Goal: Complete application form

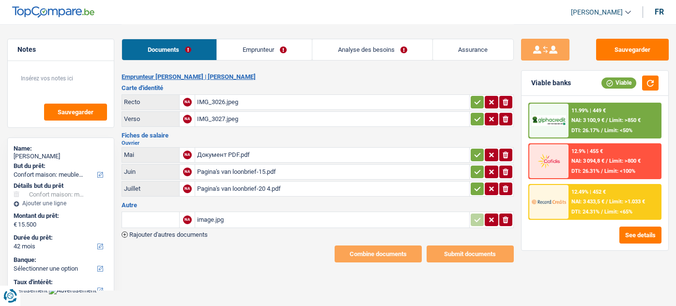
select select "household"
select select "42"
click at [243, 155] on div "Документ PDF.pdf" at bounding box center [332, 155] width 270 height 15
click at [272, 182] on div "Pagina's van loonbrief-20 4.pdf" at bounding box center [332, 189] width 270 height 15
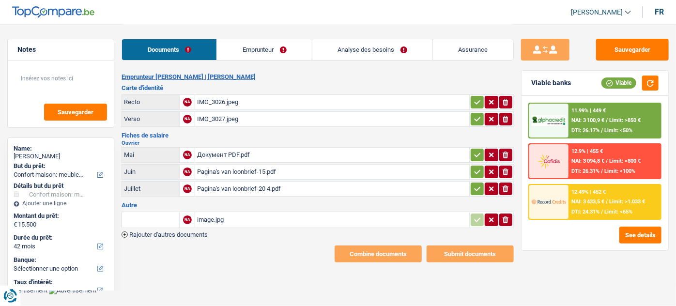
click at [245, 153] on div "Документ PDF.pdf" at bounding box center [332, 155] width 270 height 15
click at [244, 166] on div "Pagina's van loonbrief-15.pdf" at bounding box center [332, 172] width 270 height 15
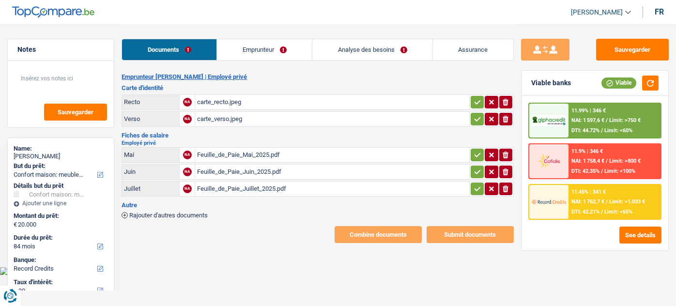
select select "household"
select select "84"
select select "record credits"
click at [237, 153] on div "Feuille_de_Paie_Mai_2025.pdf" at bounding box center [332, 155] width 270 height 15
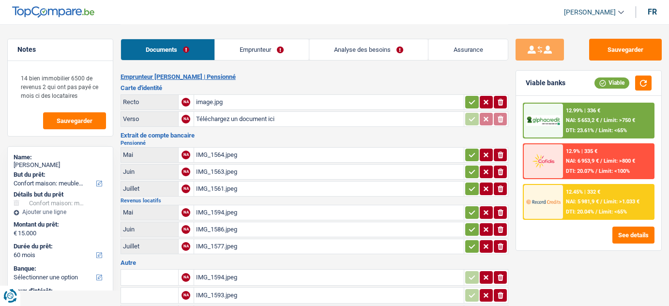
select select "household"
select select "60"
